Goal: Find specific page/section: Find specific page/section

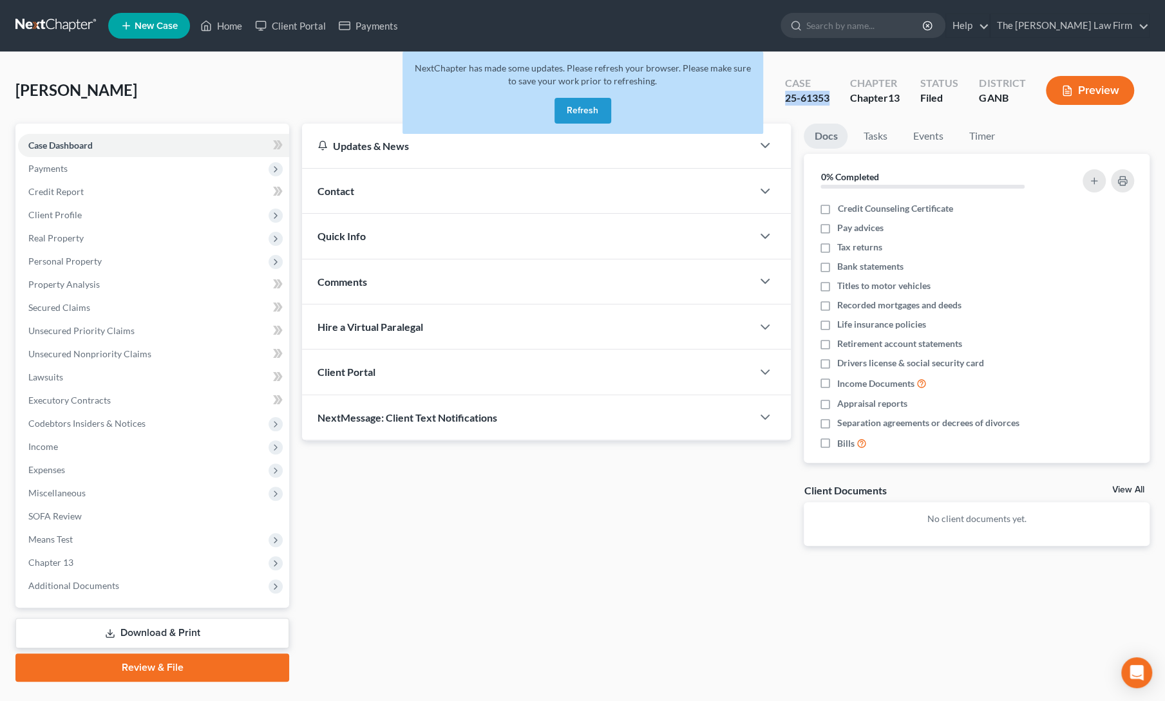
click at [567, 109] on button "Refresh" at bounding box center [583, 111] width 57 height 26
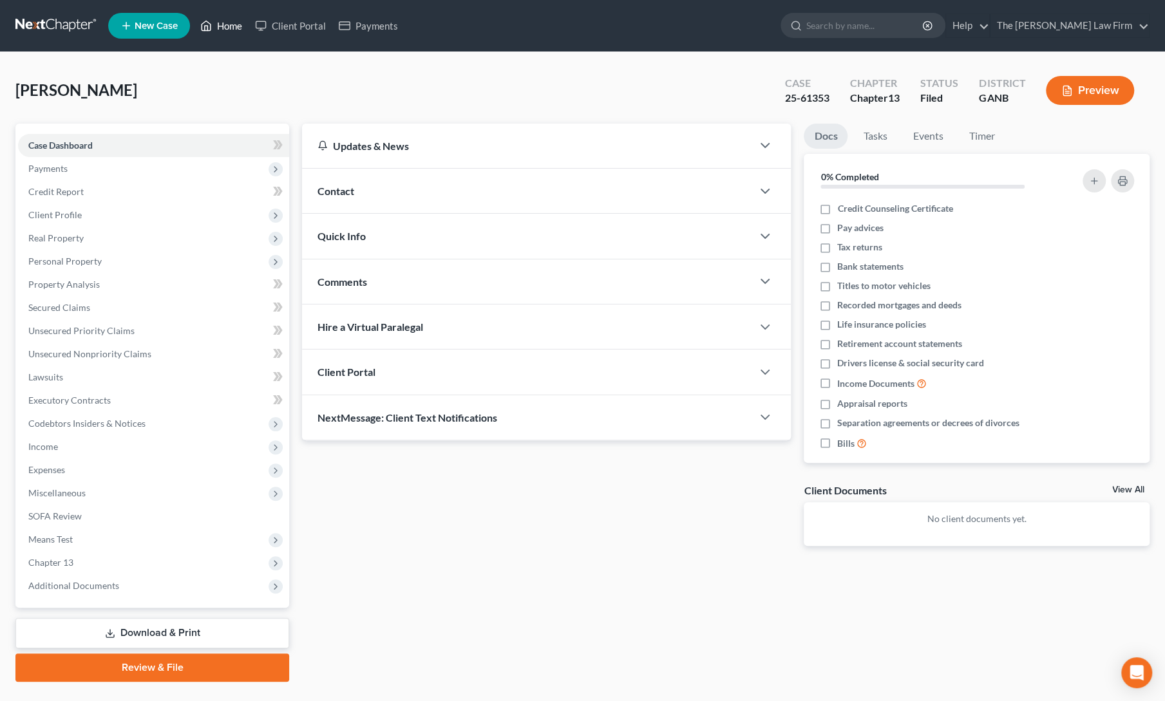
click at [218, 32] on link "Home" at bounding box center [221, 25] width 55 height 23
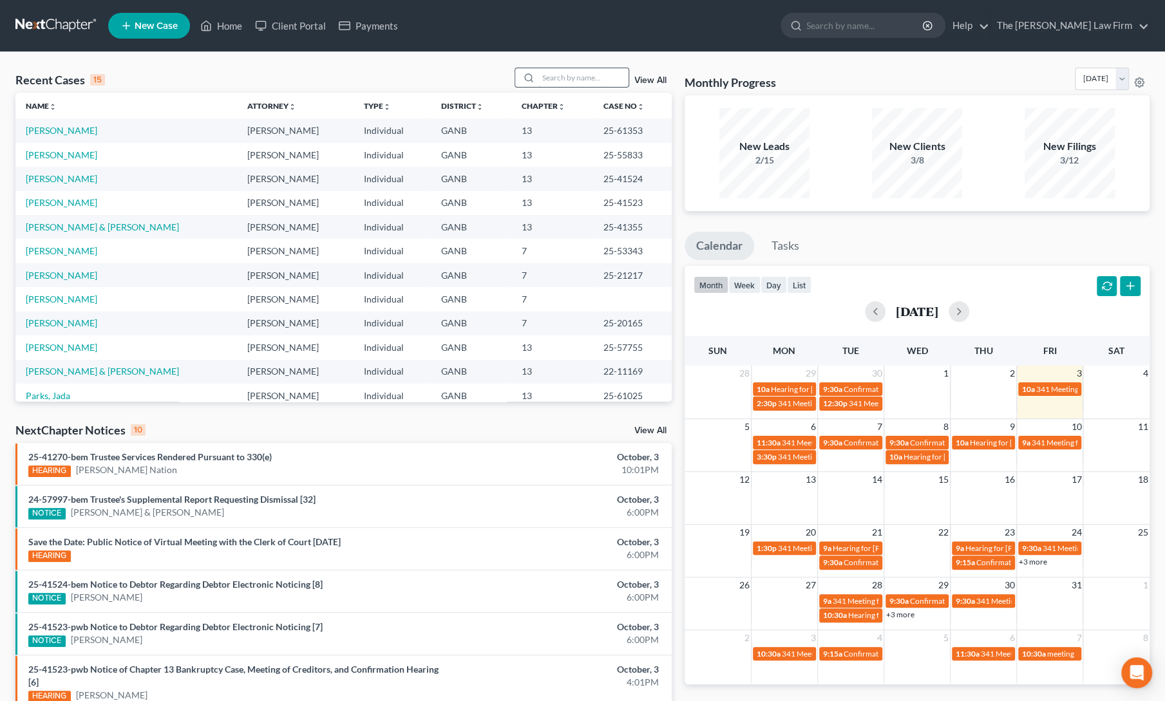
click at [566, 75] on input "search" at bounding box center [583, 77] width 90 height 19
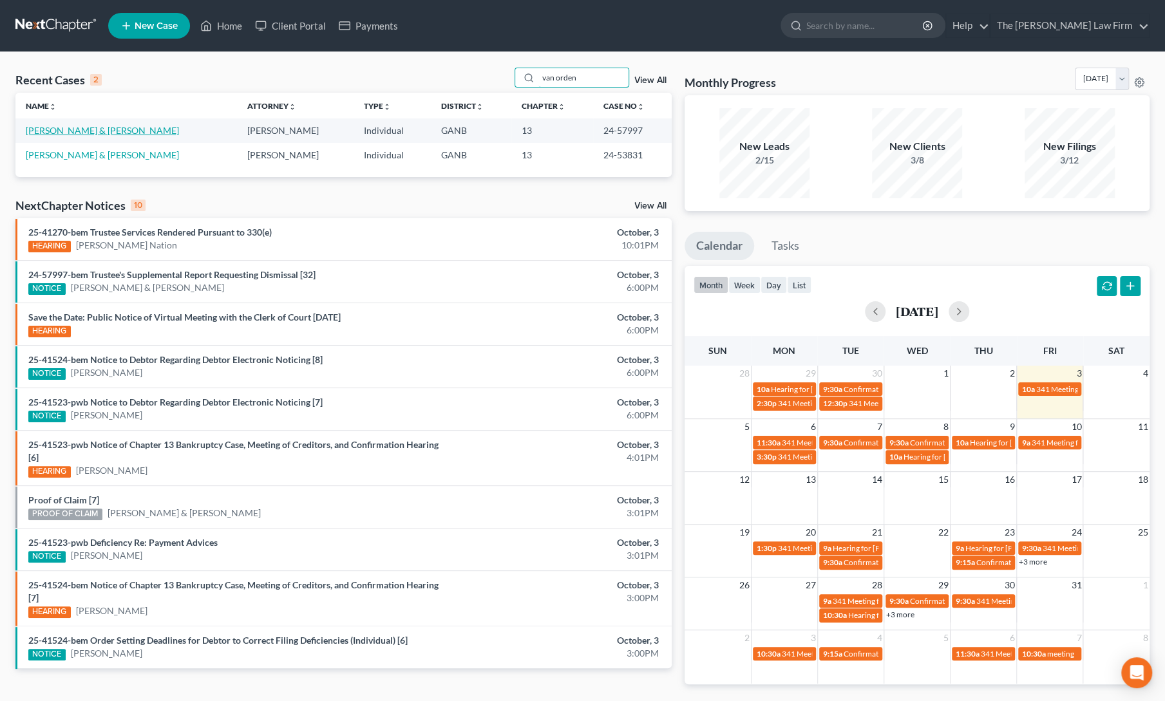
type input "van orden"
click at [88, 128] on link "[PERSON_NAME] & [PERSON_NAME]" at bounding box center [102, 130] width 153 height 11
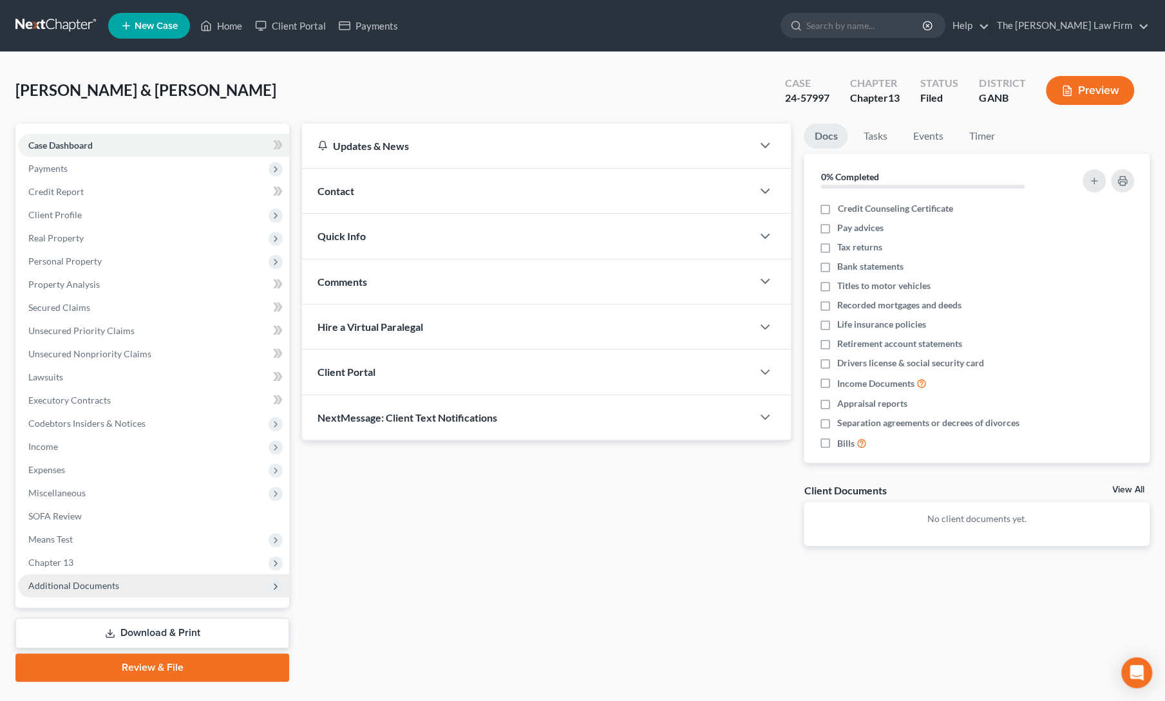
click at [70, 584] on span "Additional Documents" at bounding box center [73, 585] width 91 height 11
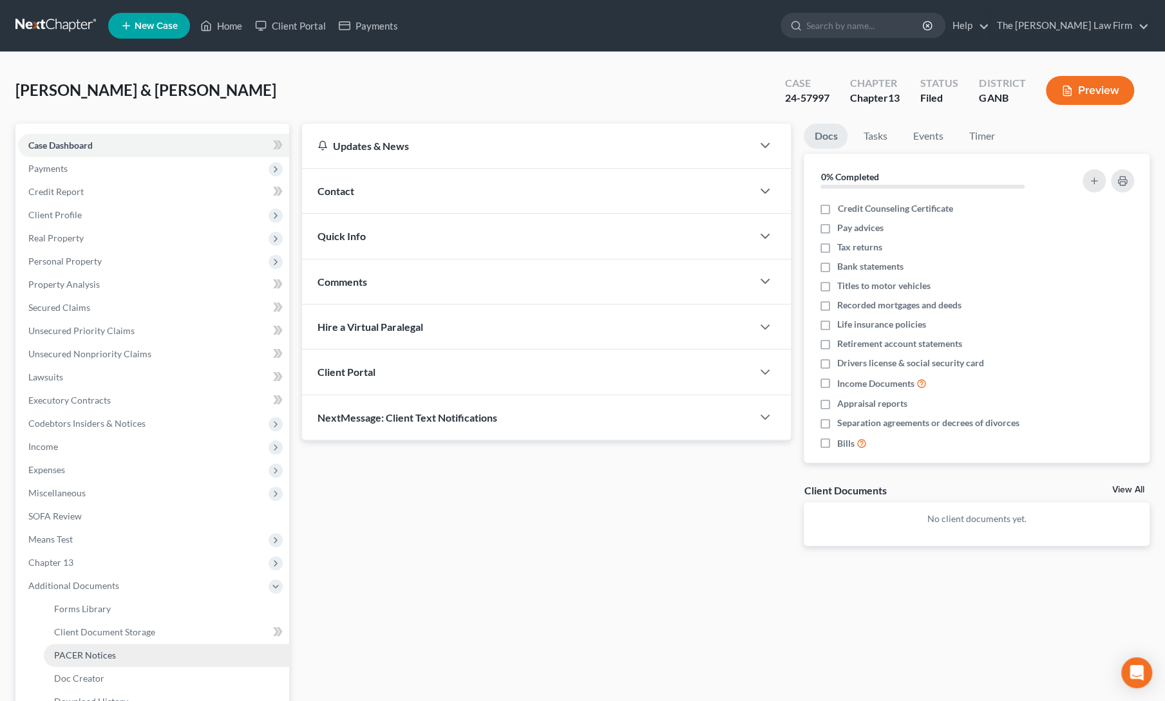
click at [82, 652] on span "PACER Notices" at bounding box center [85, 655] width 62 height 11
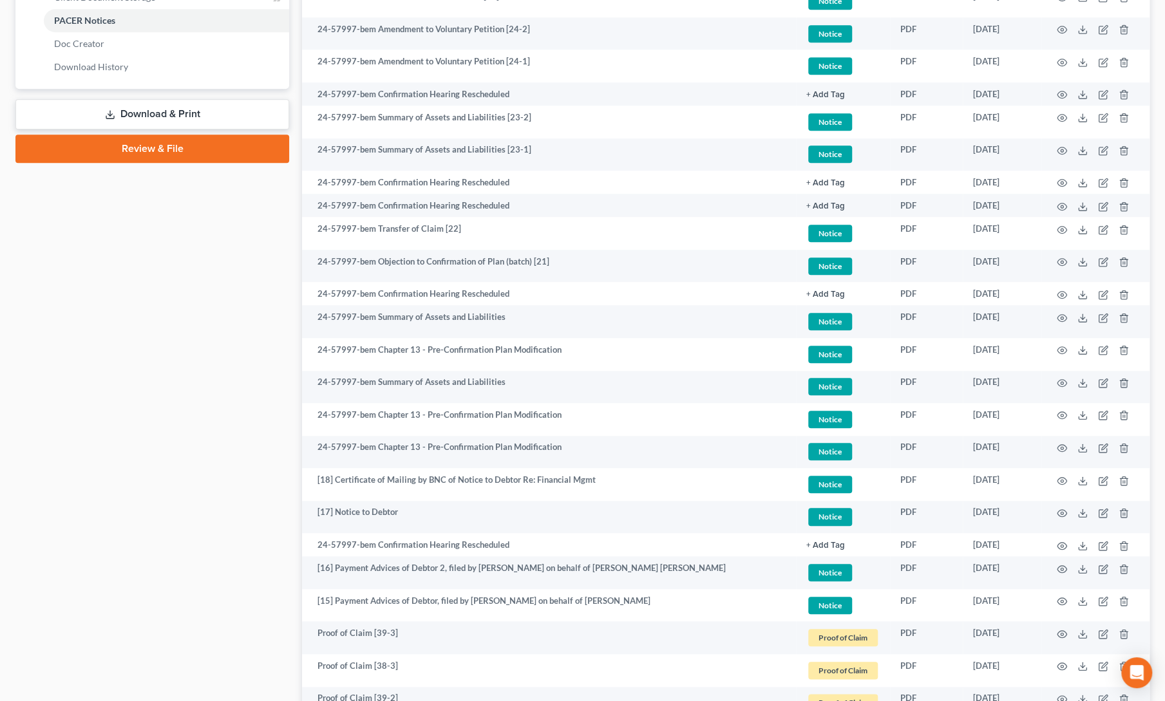
scroll to position [648, 0]
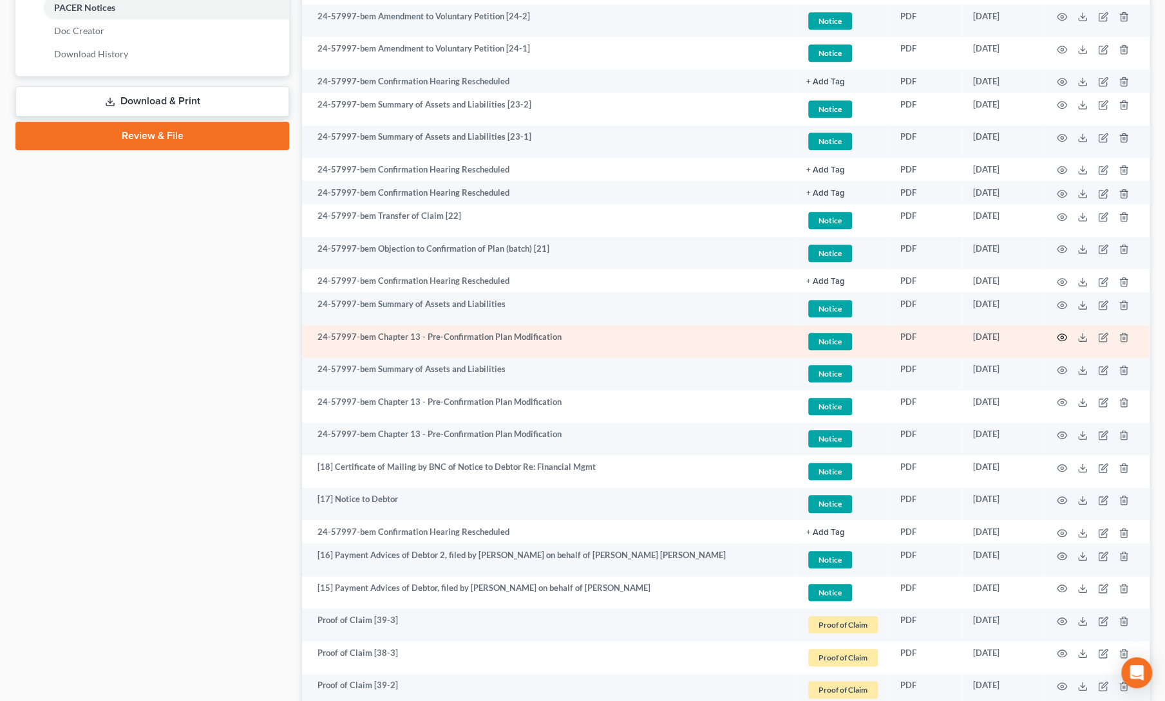
click at [1063, 340] on icon "button" at bounding box center [1063, 337] width 10 height 7
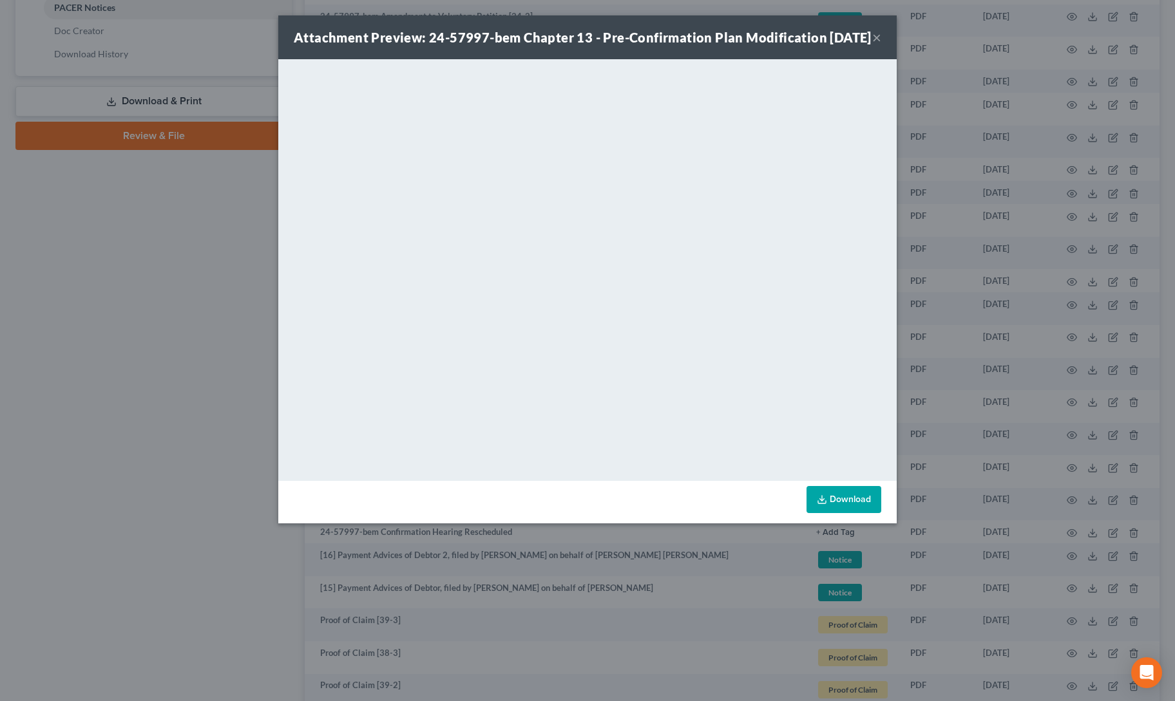
click at [873, 45] on button "×" at bounding box center [876, 37] width 9 height 15
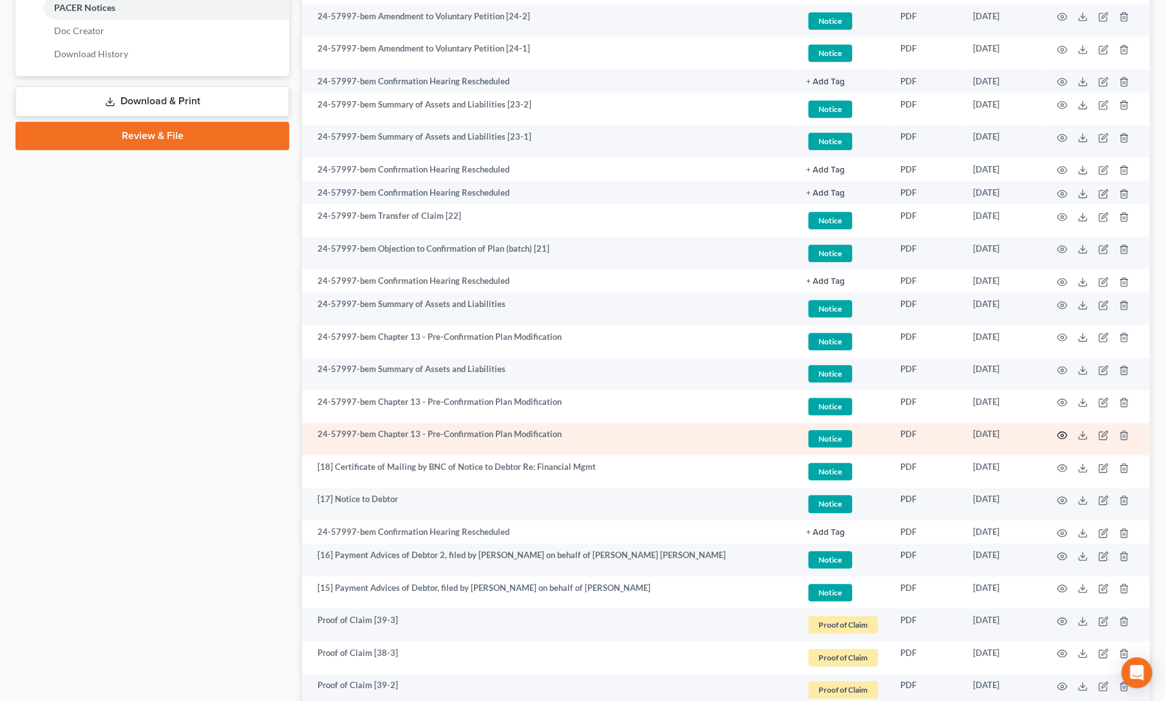
click at [1061, 434] on icon "button" at bounding box center [1062, 435] width 10 height 10
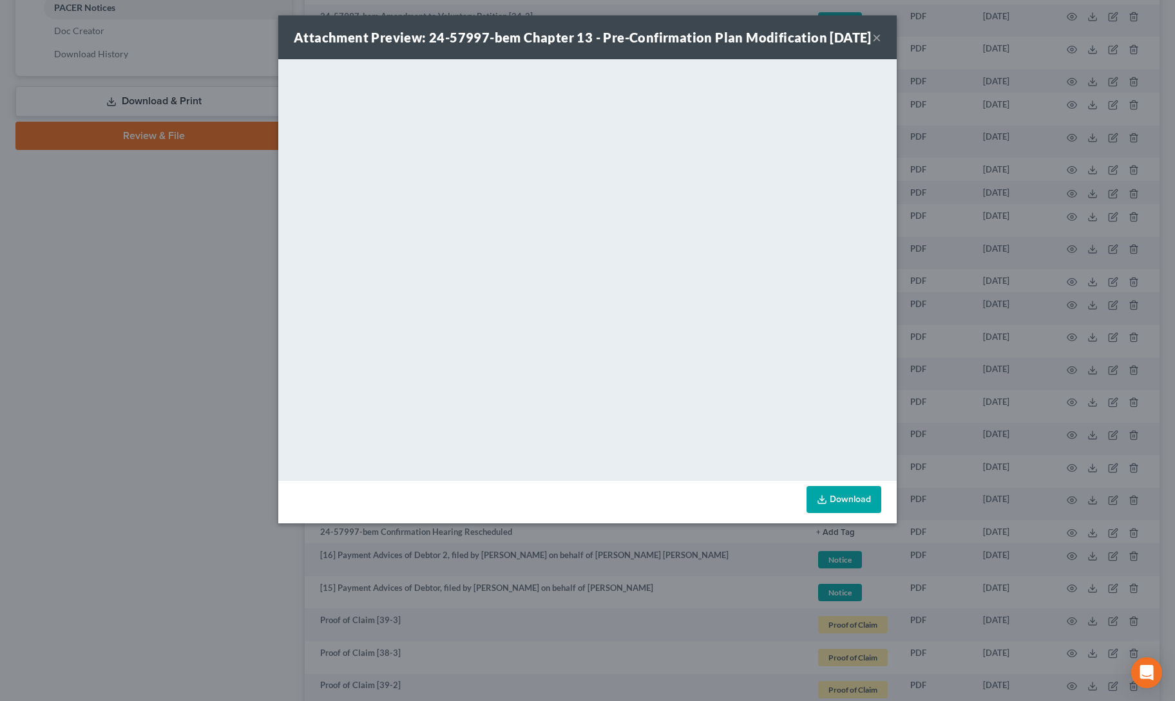
click at [878, 45] on button "×" at bounding box center [876, 37] width 9 height 15
